Goal: Transaction & Acquisition: Purchase product/service

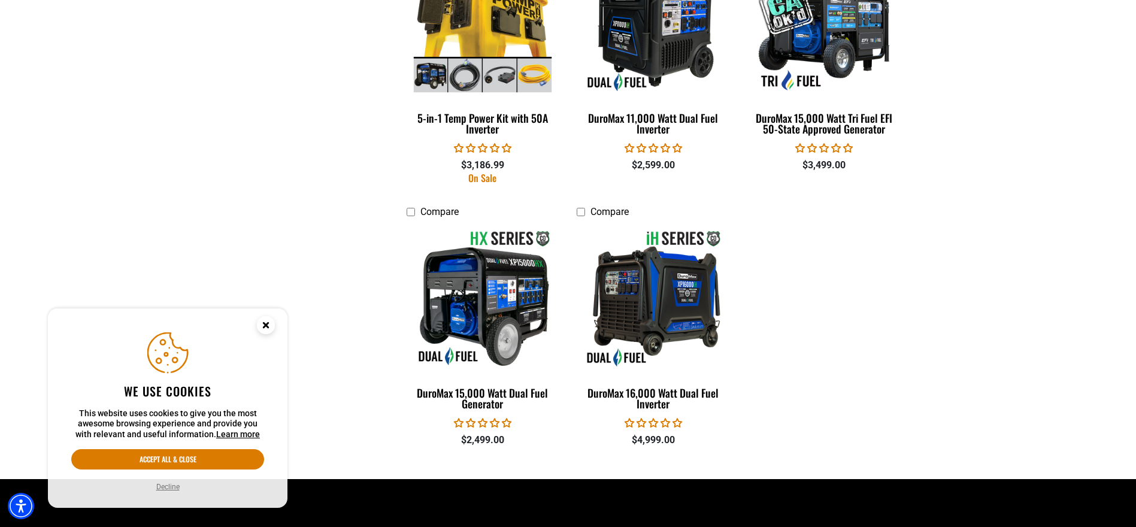
scroll to position [2396, 0]
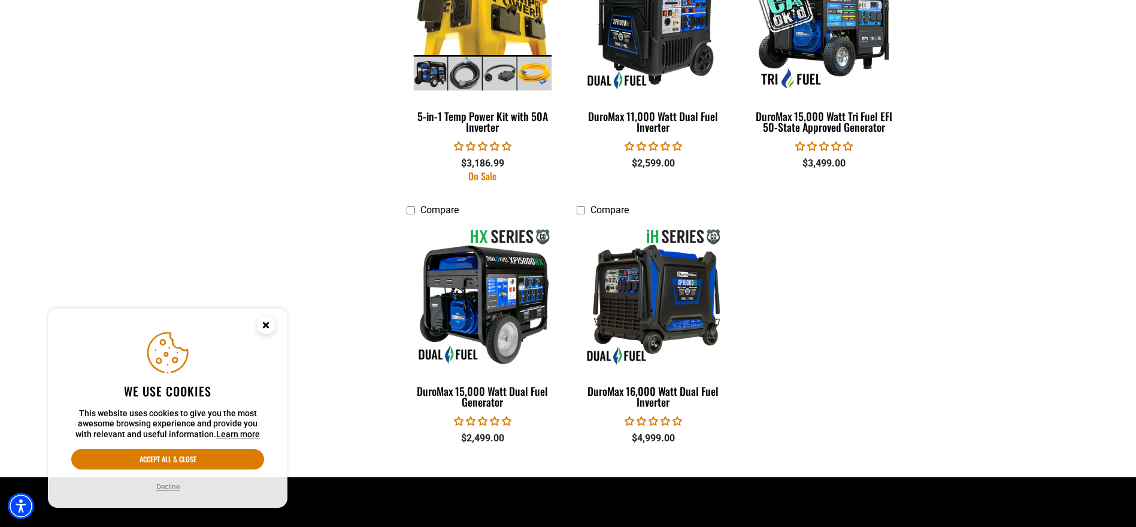
click at [270, 319] on circle "Close this option" at bounding box center [266, 325] width 18 height 18
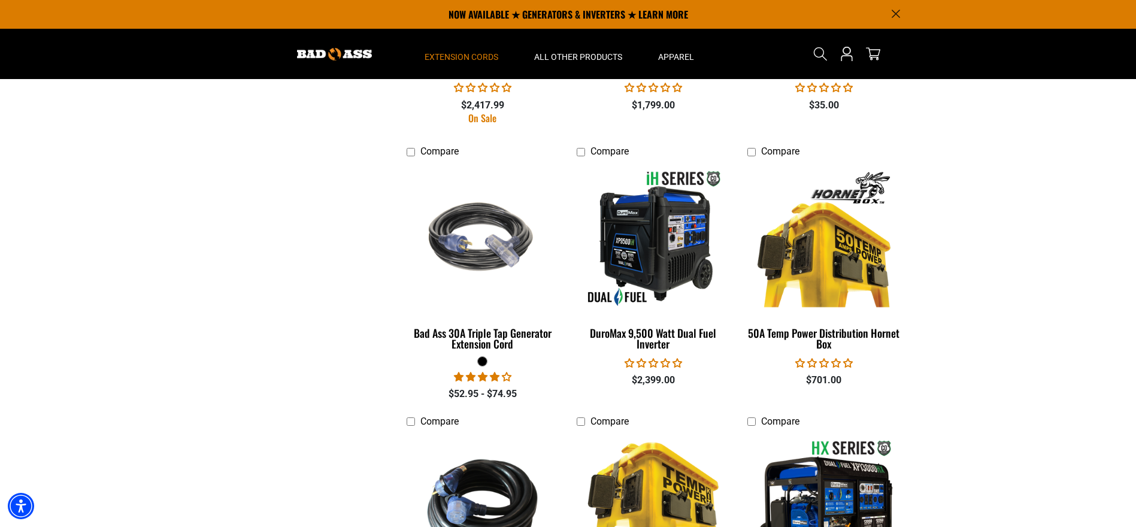
scroll to position [1617, 0]
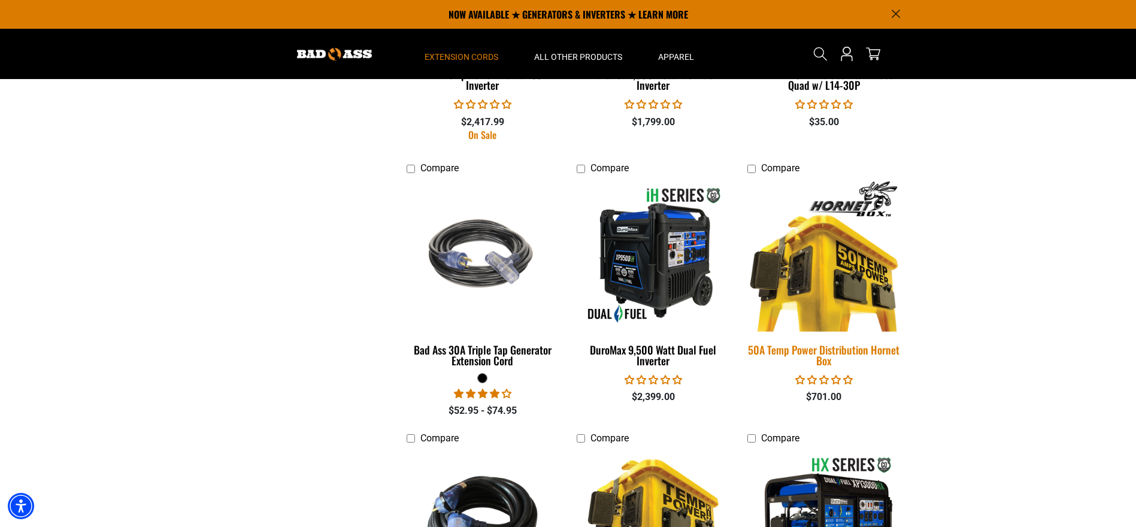
click at [841, 266] on img at bounding box center [824, 254] width 168 height 153
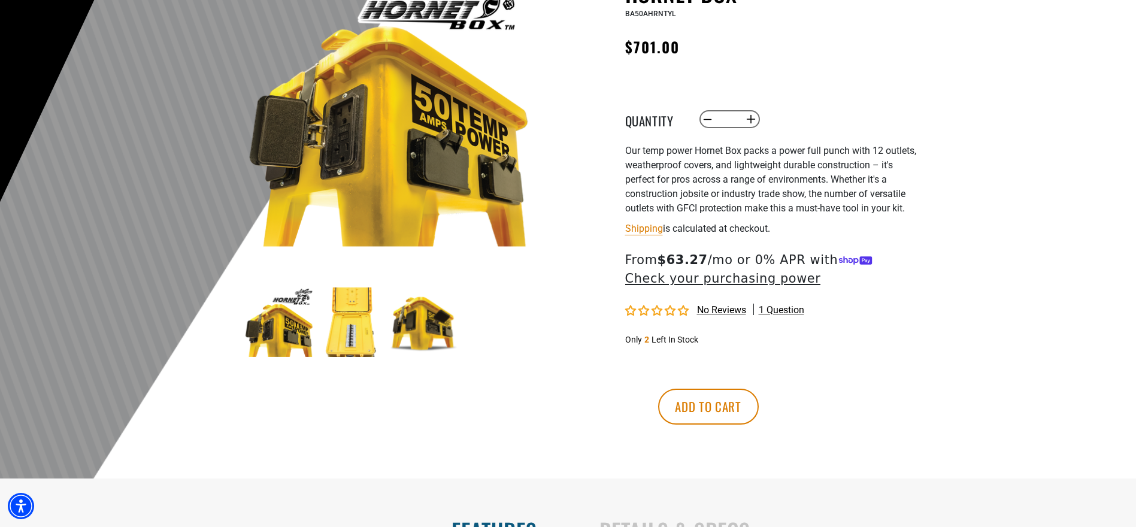
scroll to position [180, 0]
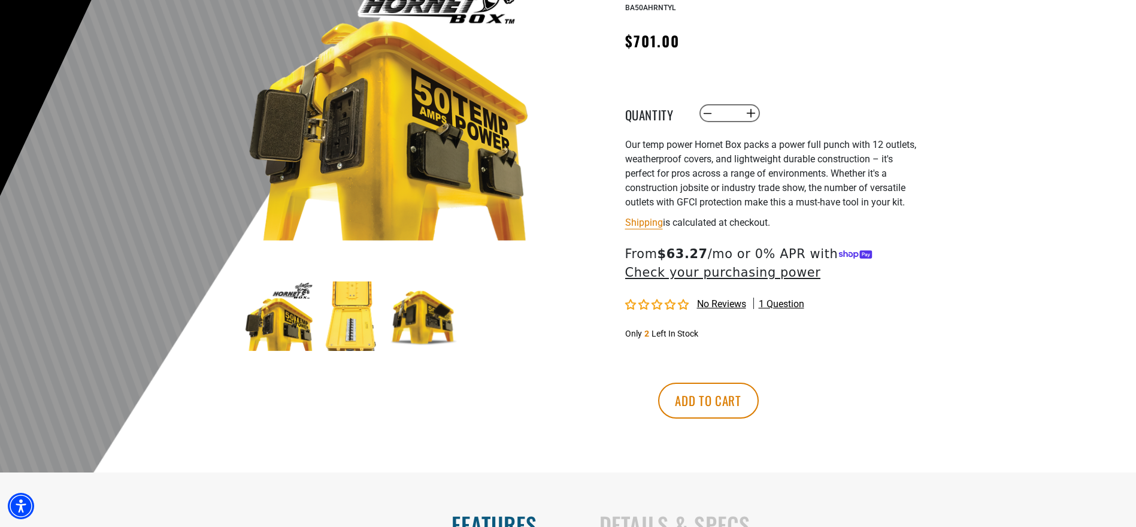
click at [353, 320] on img at bounding box center [351, 316] width 69 height 69
